Goal: Find specific page/section: Find specific page/section

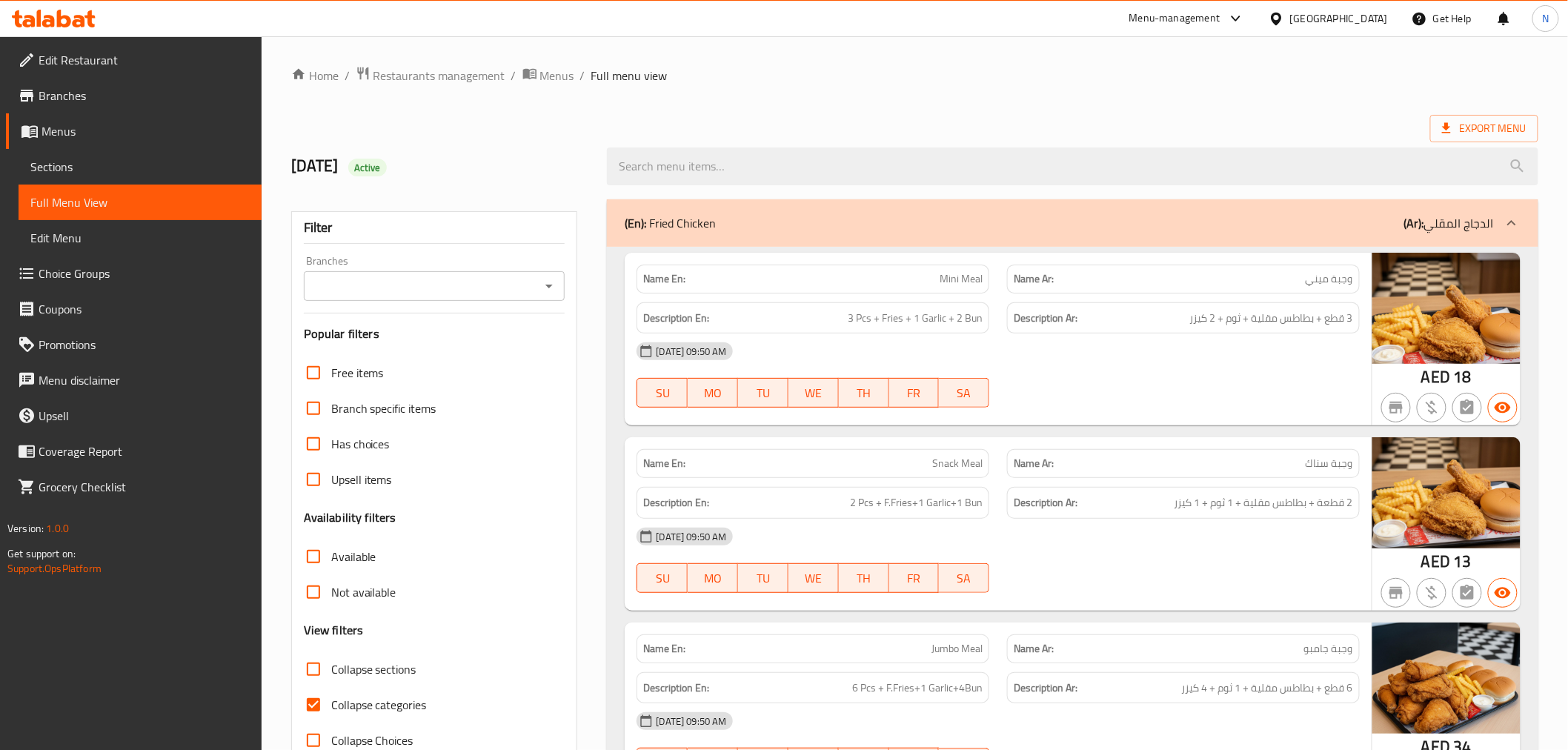
click at [1357, 17] on div "United Arab Emirates" at bounding box center [1339, 18] width 98 height 16
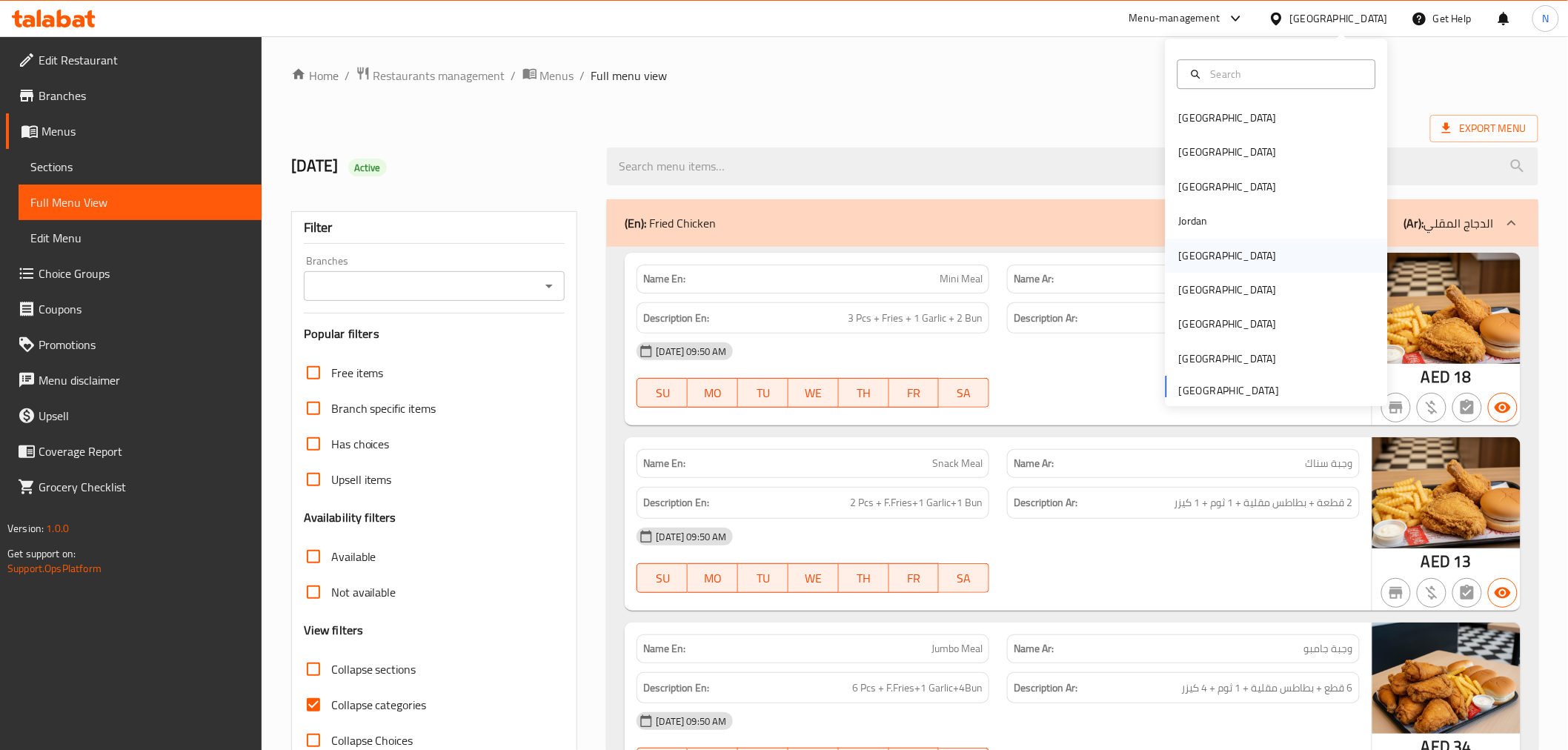
click at [1181, 252] on div "[GEOGRAPHIC_DATA]" at bounding box center [1229, 255] width 98 height 16
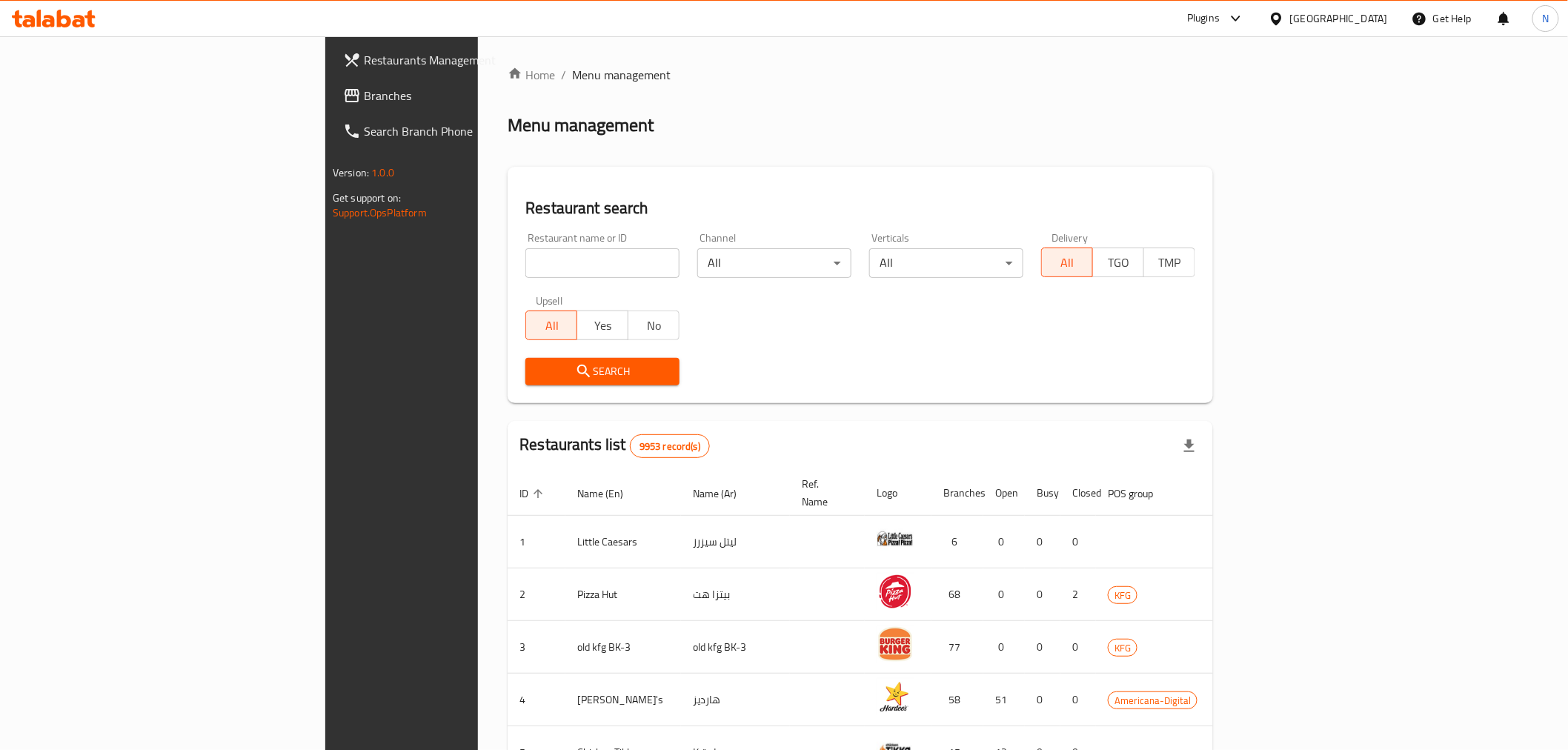
click at [364, 97] on span "Branches" at bounding box center [469, 95] width 211 height 18
